Goal: Navigation & Orientation: Find specific page/section

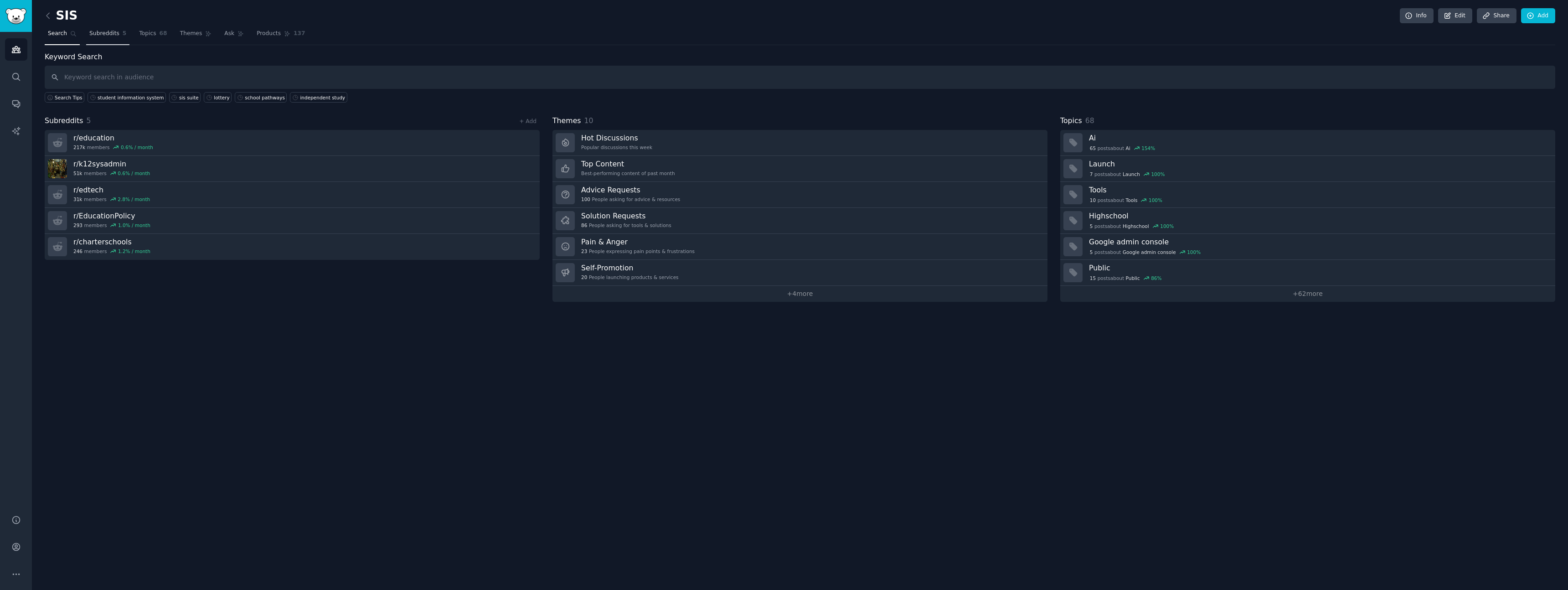
click at [113, 35] on span "Subreddits" at bounding box center [104, 33] width 30 height 8
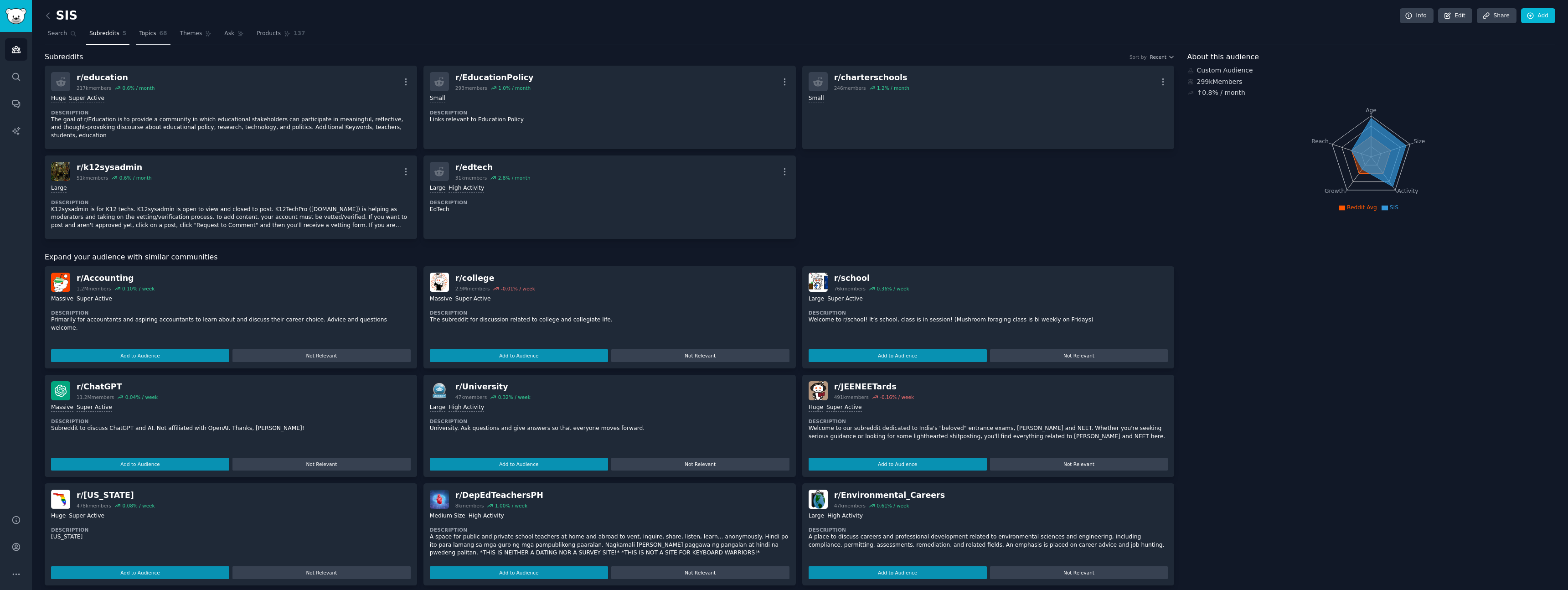
click at [152, 35] on span "Topics" at bounding box center [147, 33] width 17 height 8
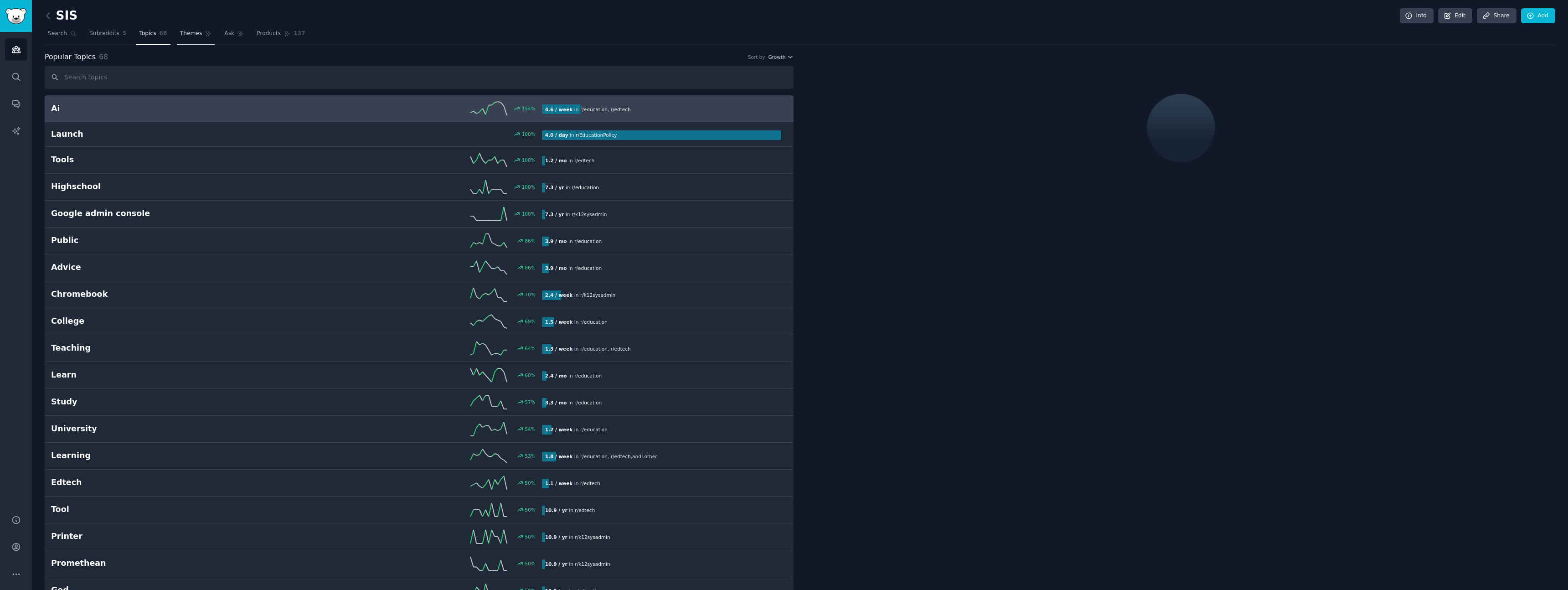
click at [189, 37] on span "Themes" at bounding box center [191, 33] width 23 height 8
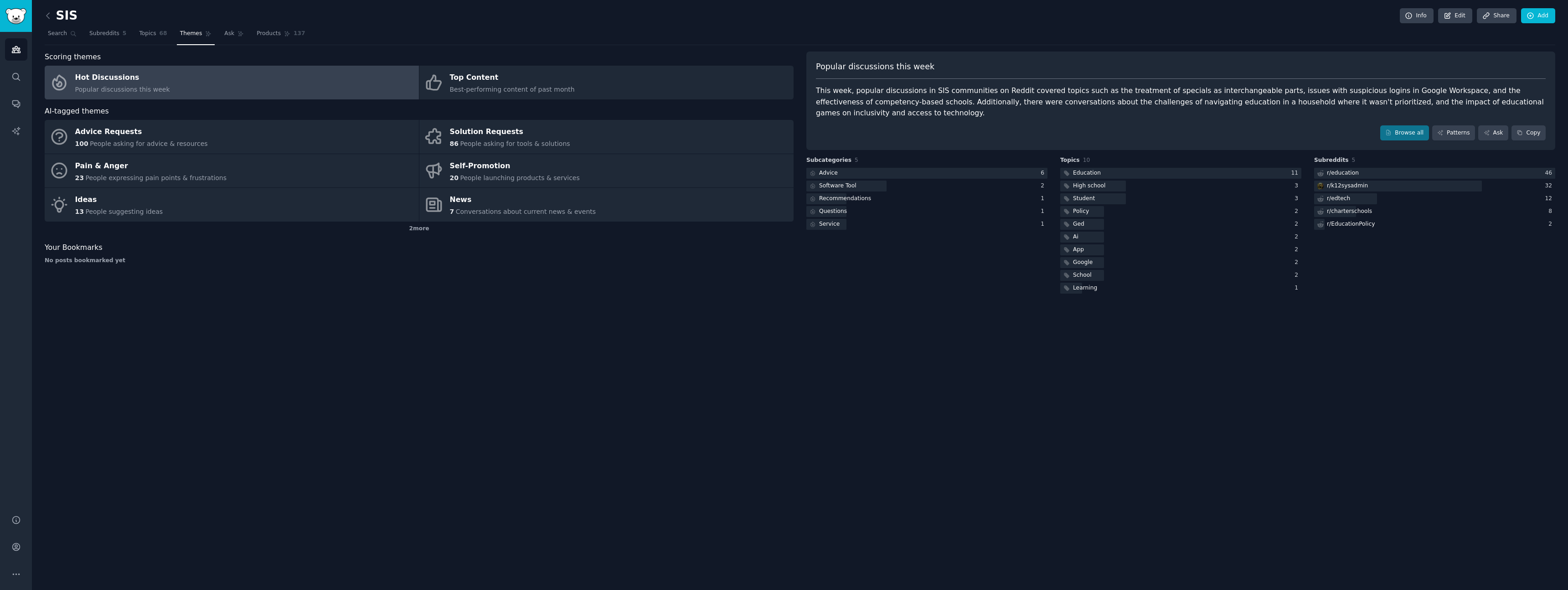
click at [54, 17] on link at bounding box center [50, 16] width 12 height 15
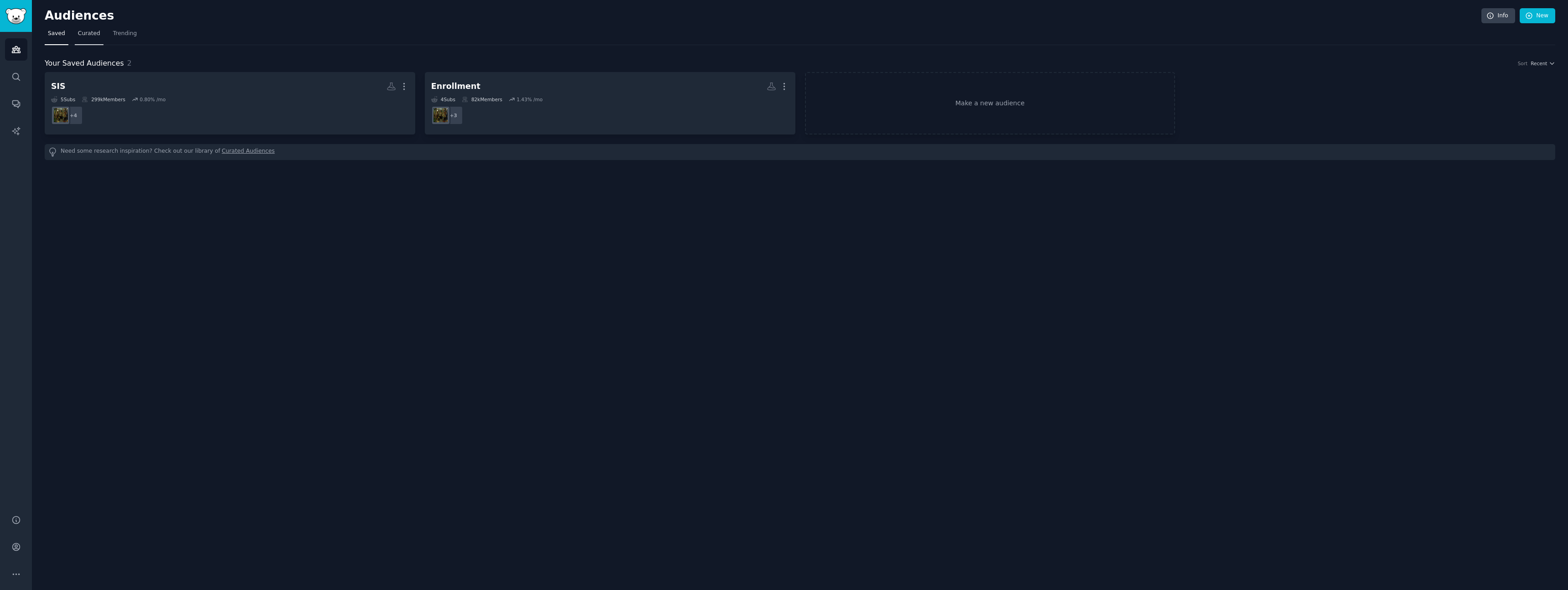
click at [92, 34] on span "Curated" at bounding box center [89, 33] width 23 height 8
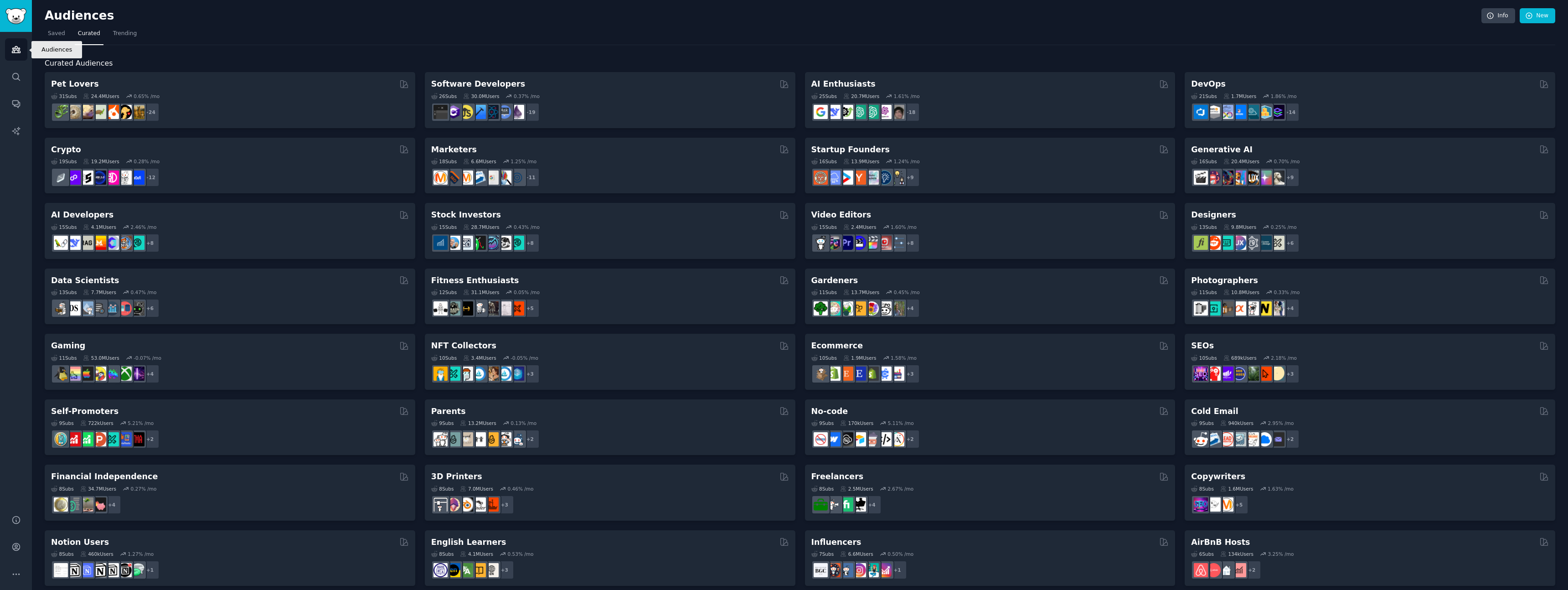
click at [17, 55] on link "Audiences" at bounding box center [16, 49] width 23 height 23
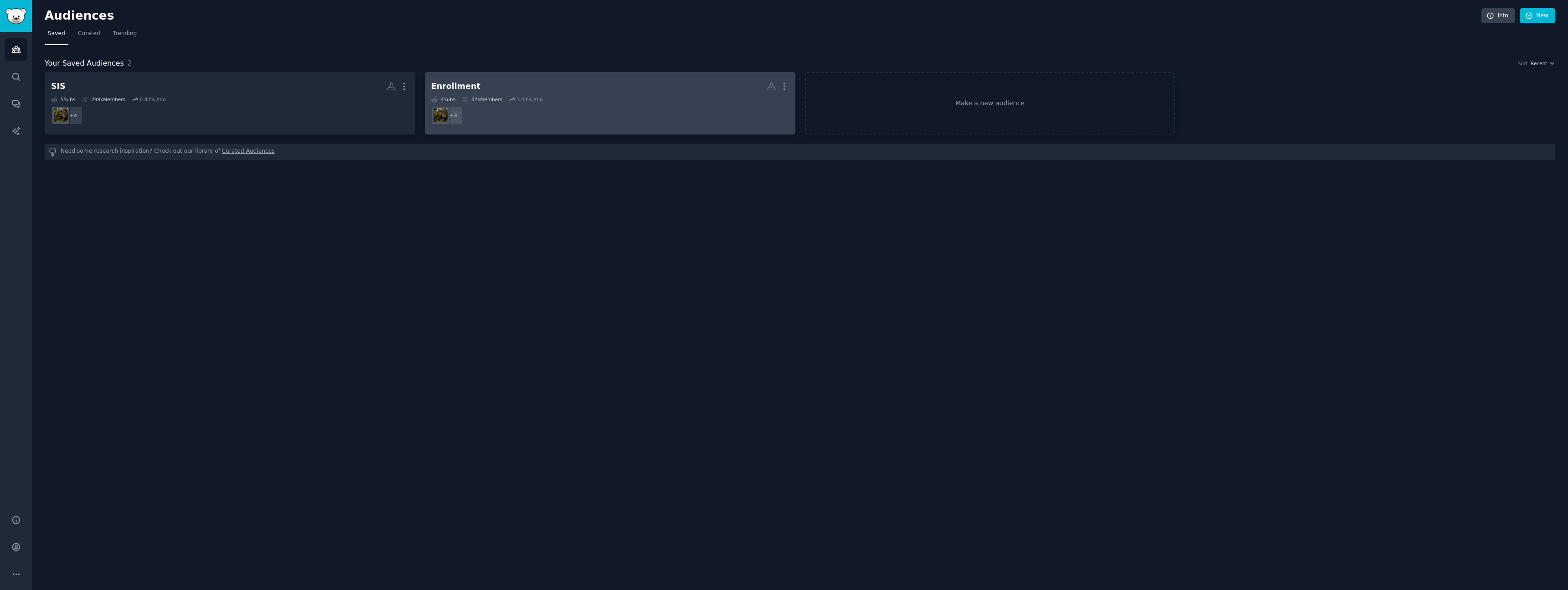
click at [466, 85] on div "Enrollment" at bounding box center [455, 86] width 49 height 12
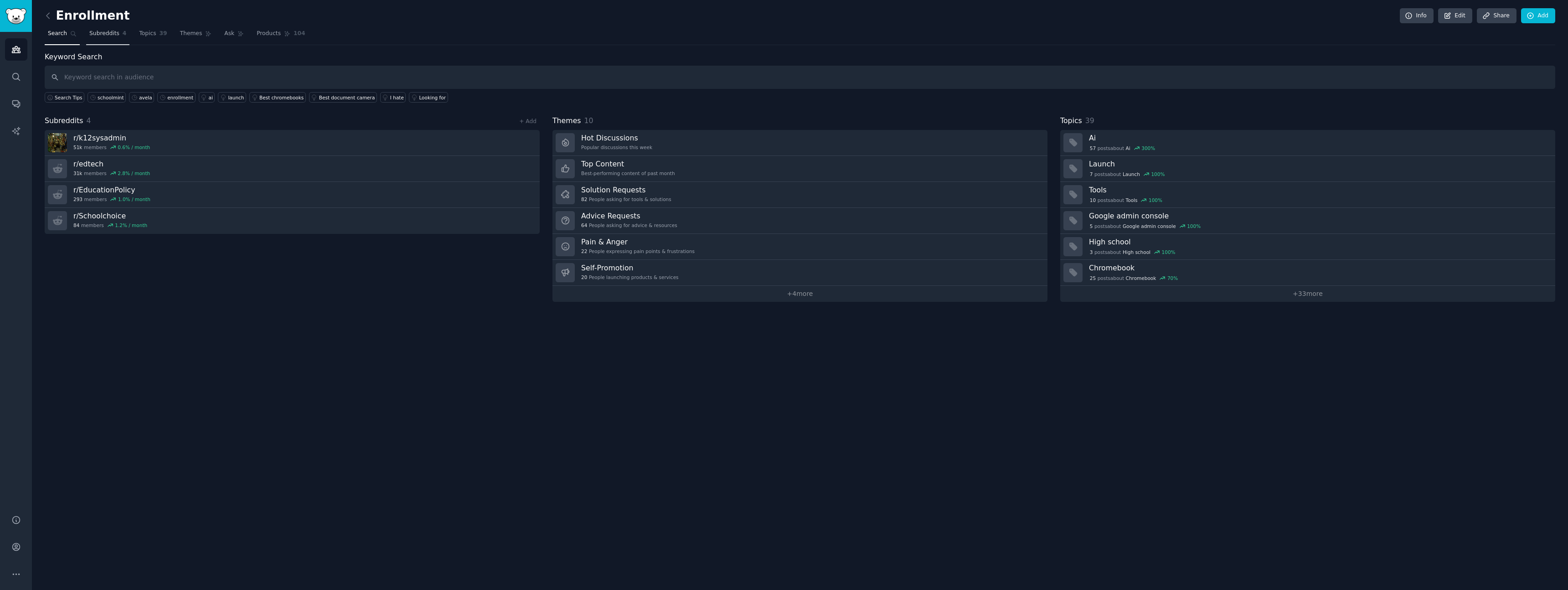
click at [117, 35] on span "Subreddits" at bounding box center [104, 33] width 30 height 8
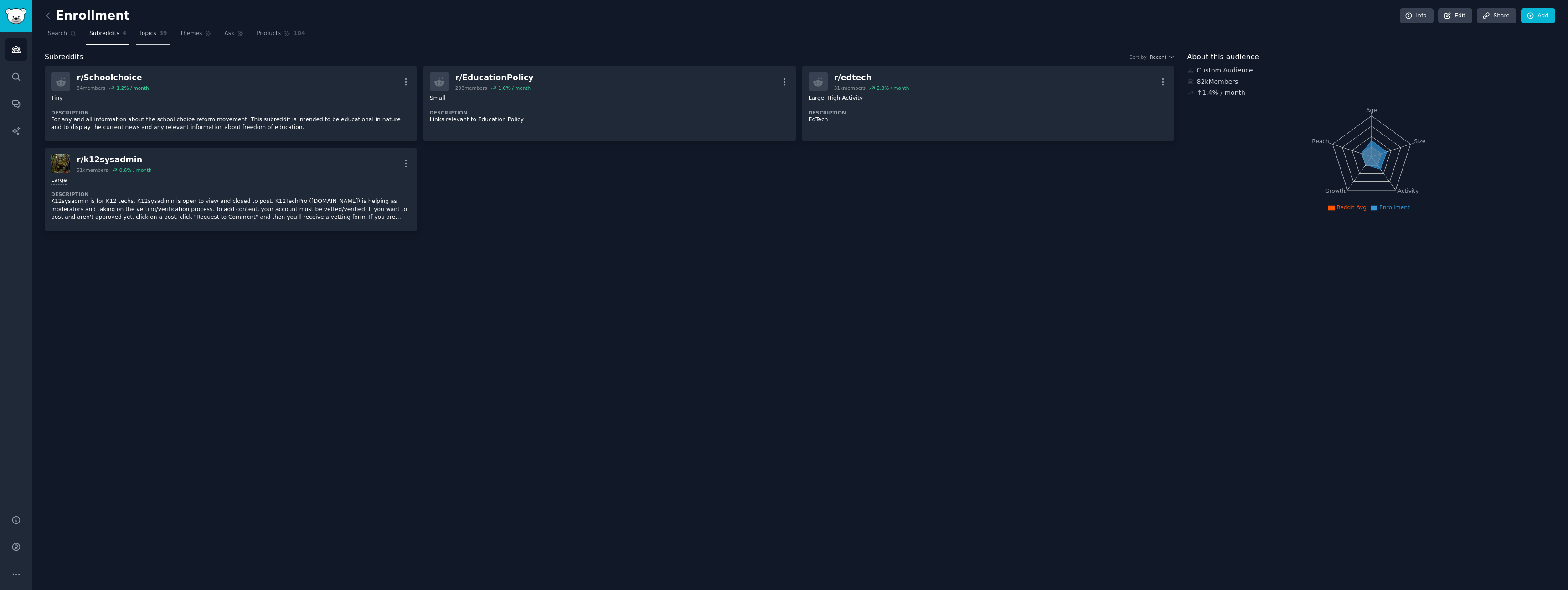
click at [144, 37] on span "Topics" at bounding box center [147, 33] width 17 height 8
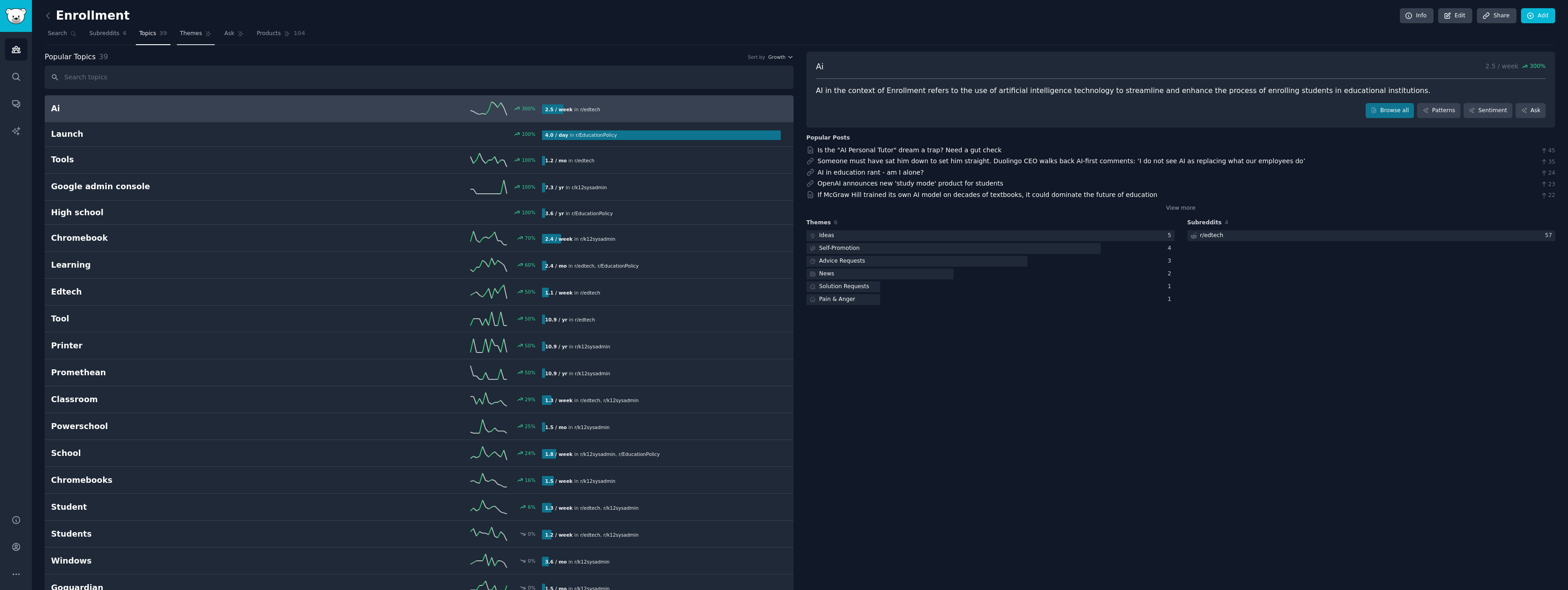
click at [192, 39] on link "Themes" at bounding box center [196, 35] width 38 height 19
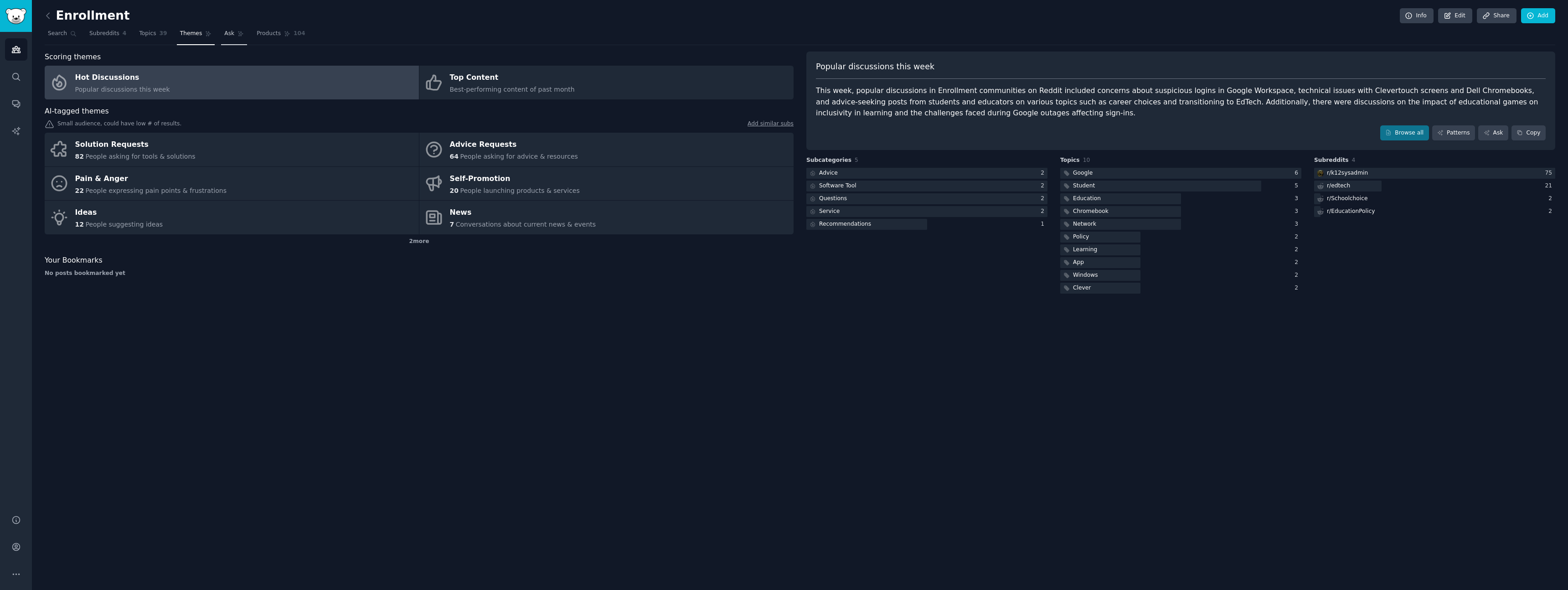
click at [225, 32] on span "Ask" at bounding box center [229, 33] width 10 height 8
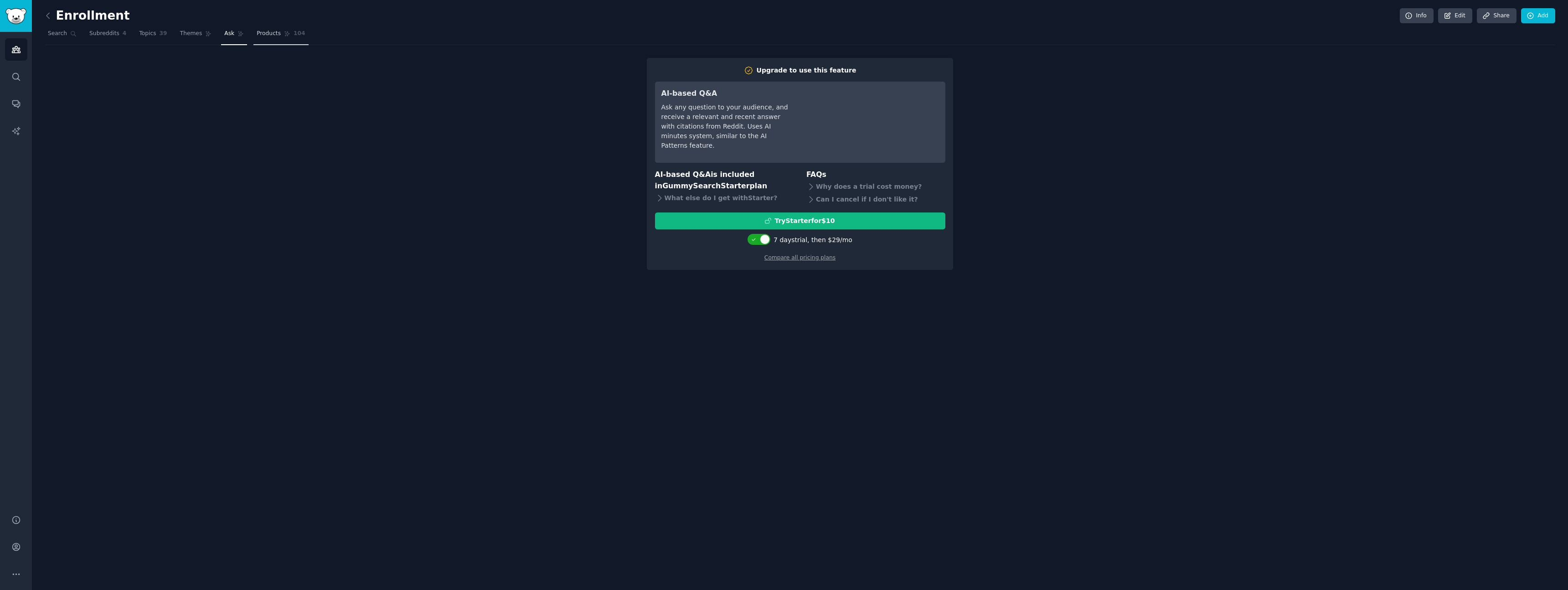
click at [273, 38] on link "Products 104" at bounding box center [281, 35] width 55 height 19
